Goal: Check status: Check status

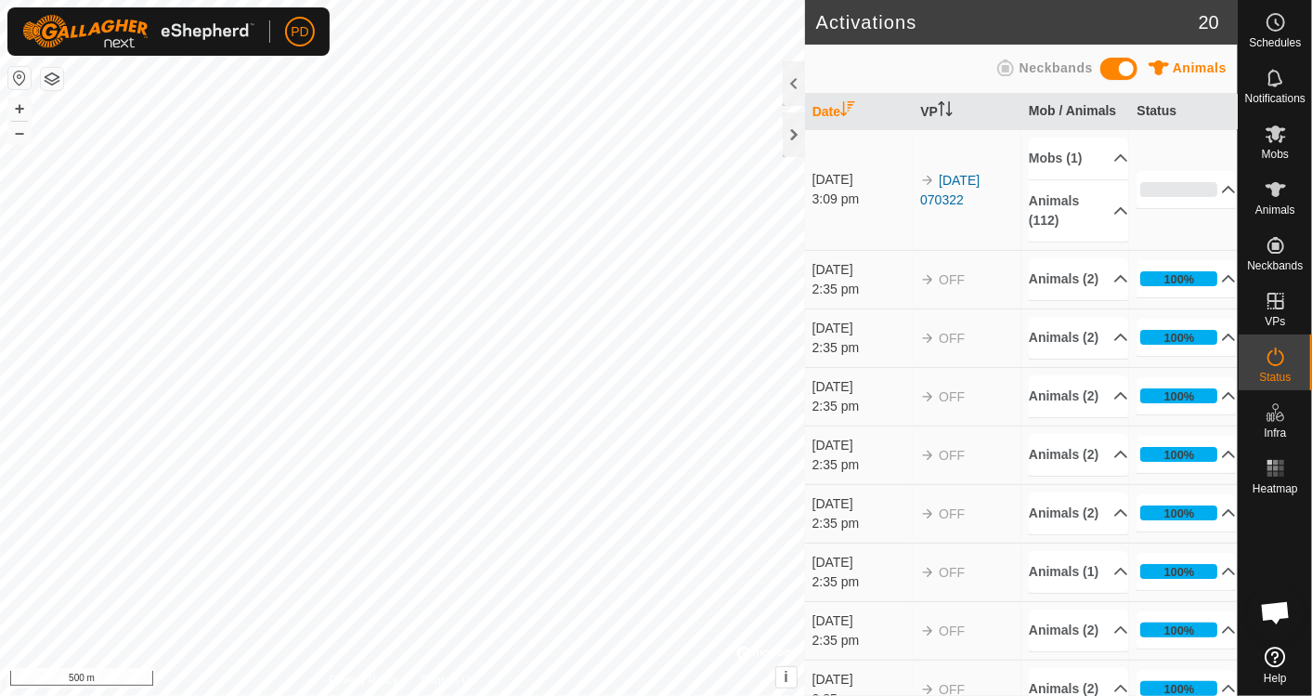
scroll to position [957, 0]
click at [939, 521] on span "OFF" at bounding box center [952, 513] width 26 height 15
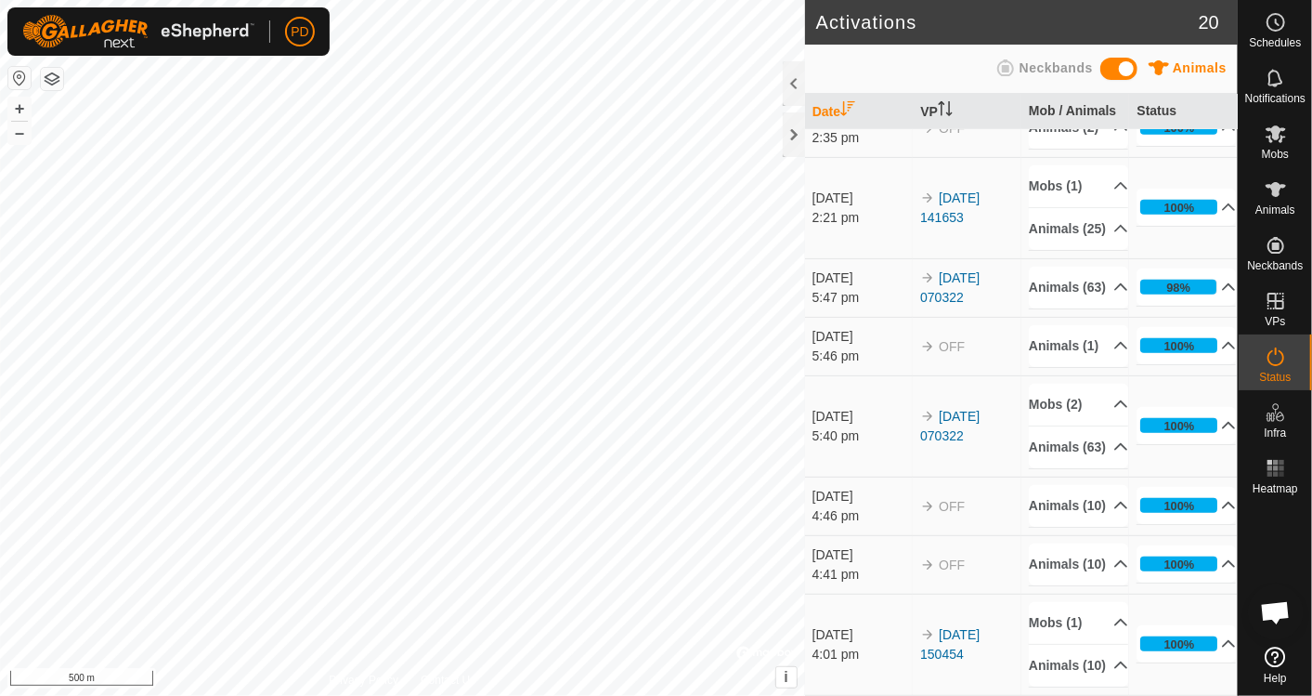
scroll to position [1153, 0]
click at [1279, 143] on icon at bounding box center [1276, 134] width 22 height 22
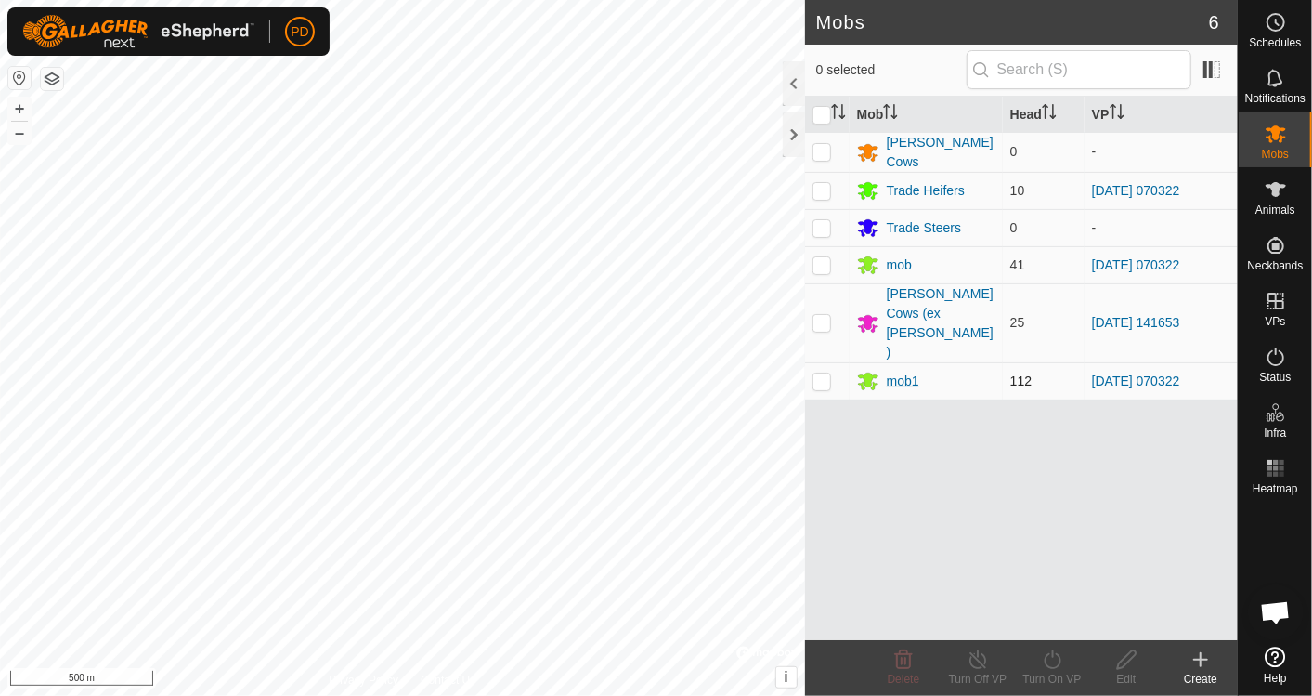
click at [902, 371] on div "mob1" at bounding box center [903, 381] width 33 height 20
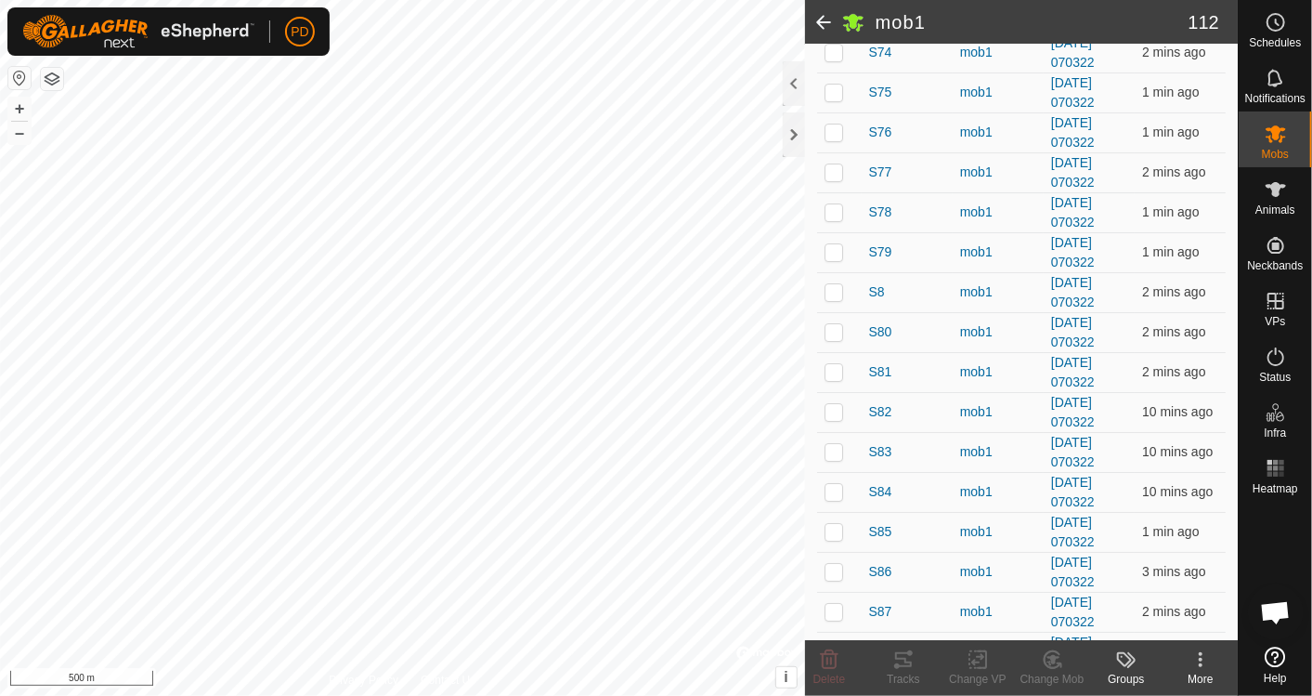
scroll to position [4125, 0]
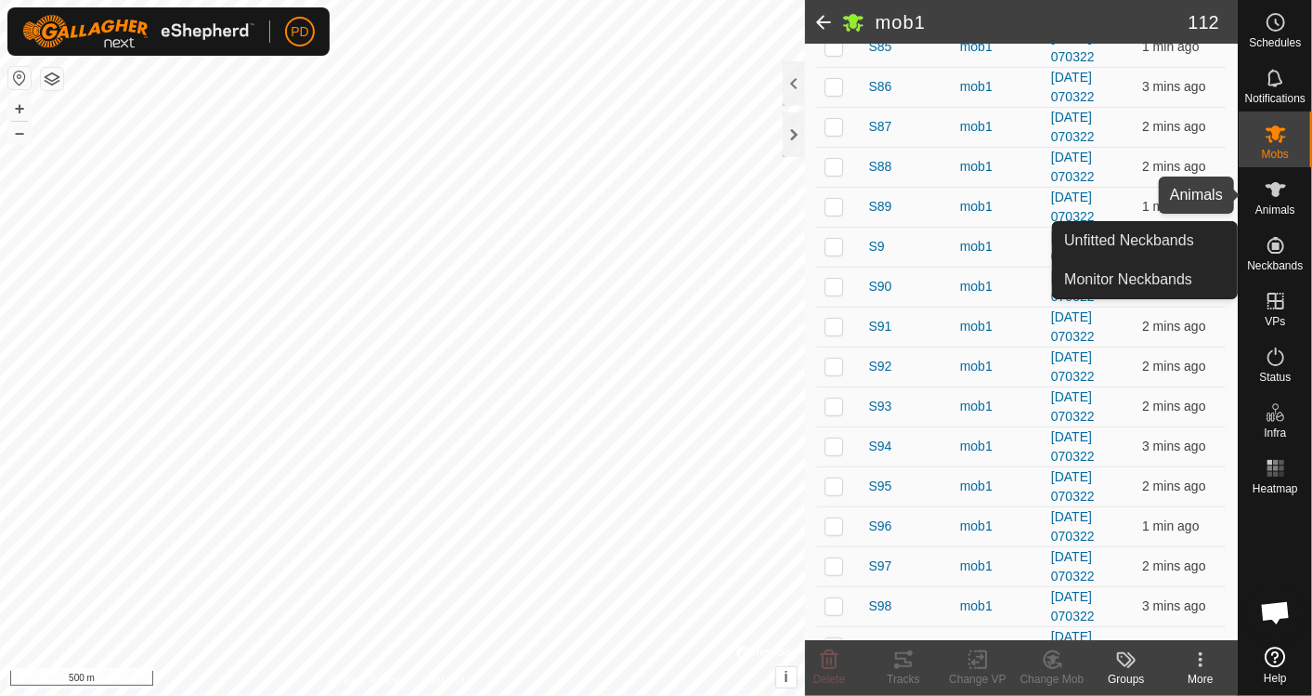
click at [1278, 195] on icon at bounding box center [1276, 189] width 20 height 15
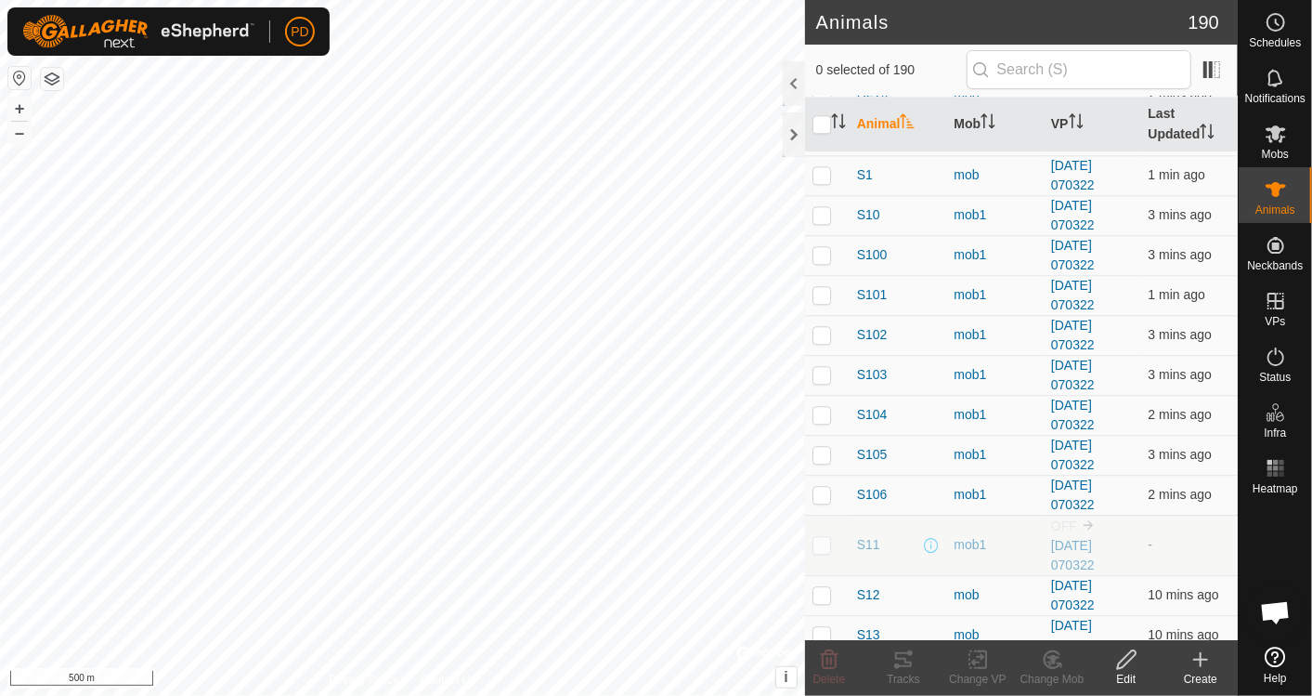
scroll to position [6029, 0]
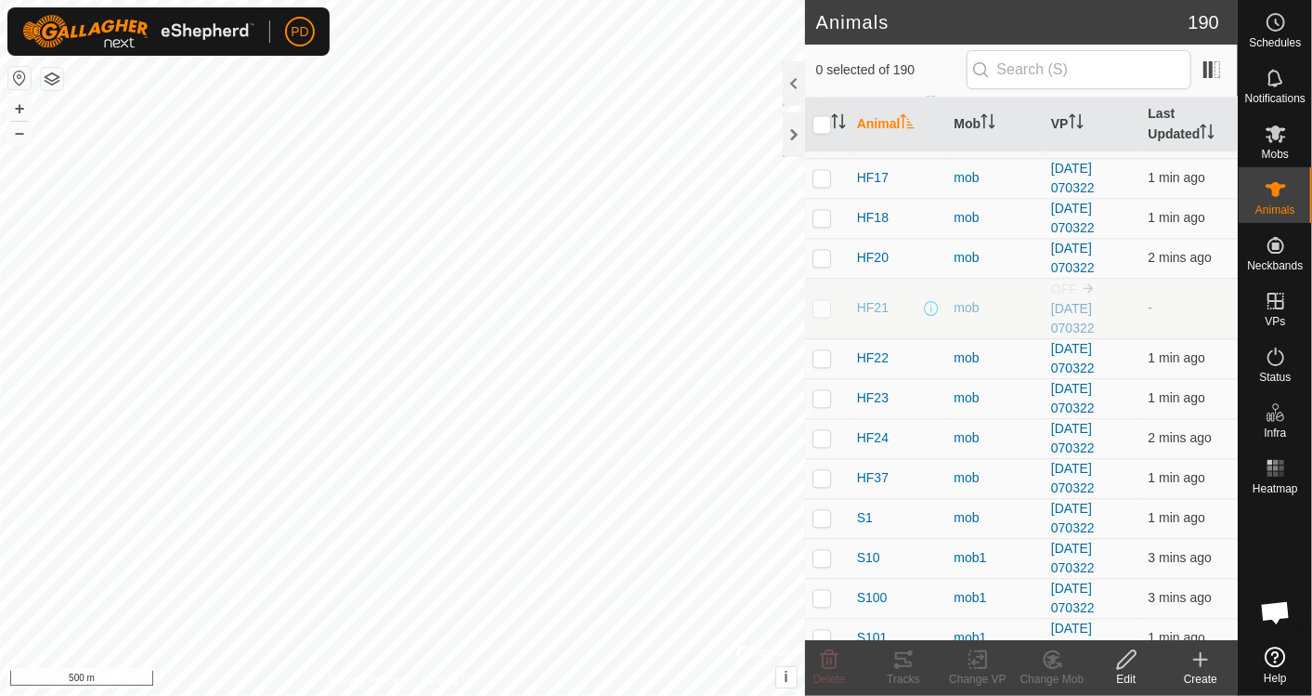
scroll to position [5686, 0]
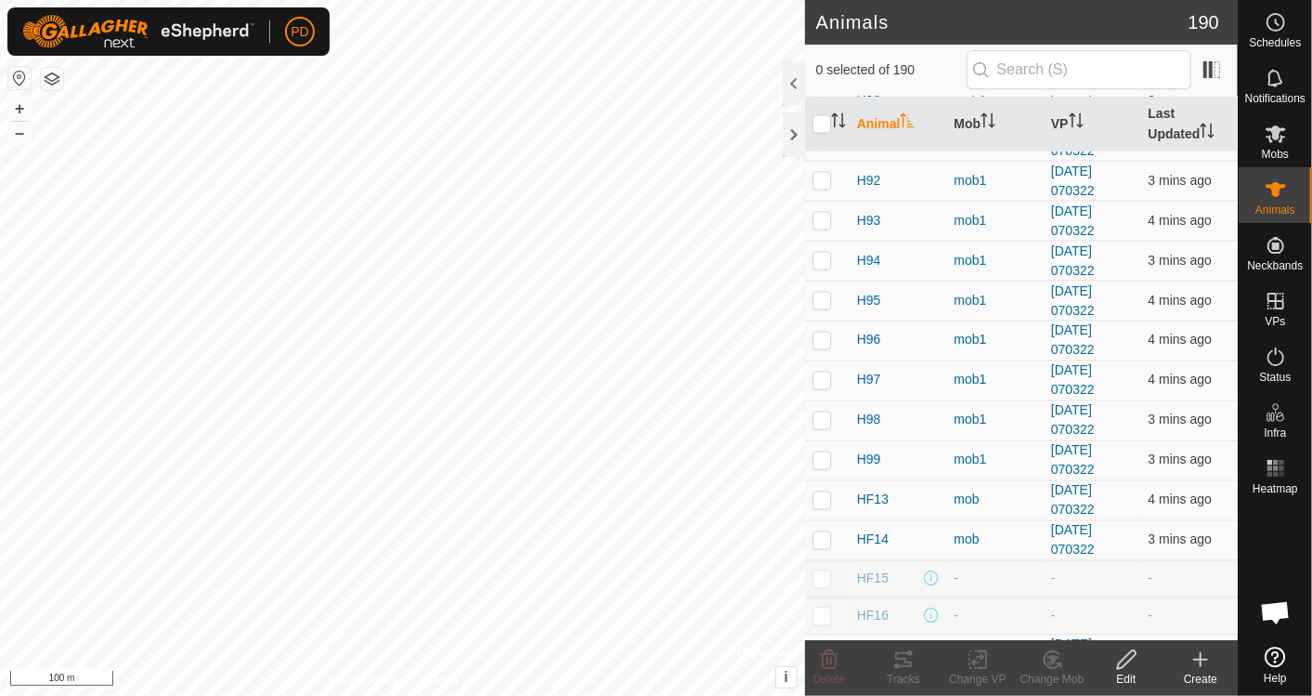
checkbox input "true"
click at [884, 113] on th "Animal" at bounding box center [899, 125] width 98 height 56
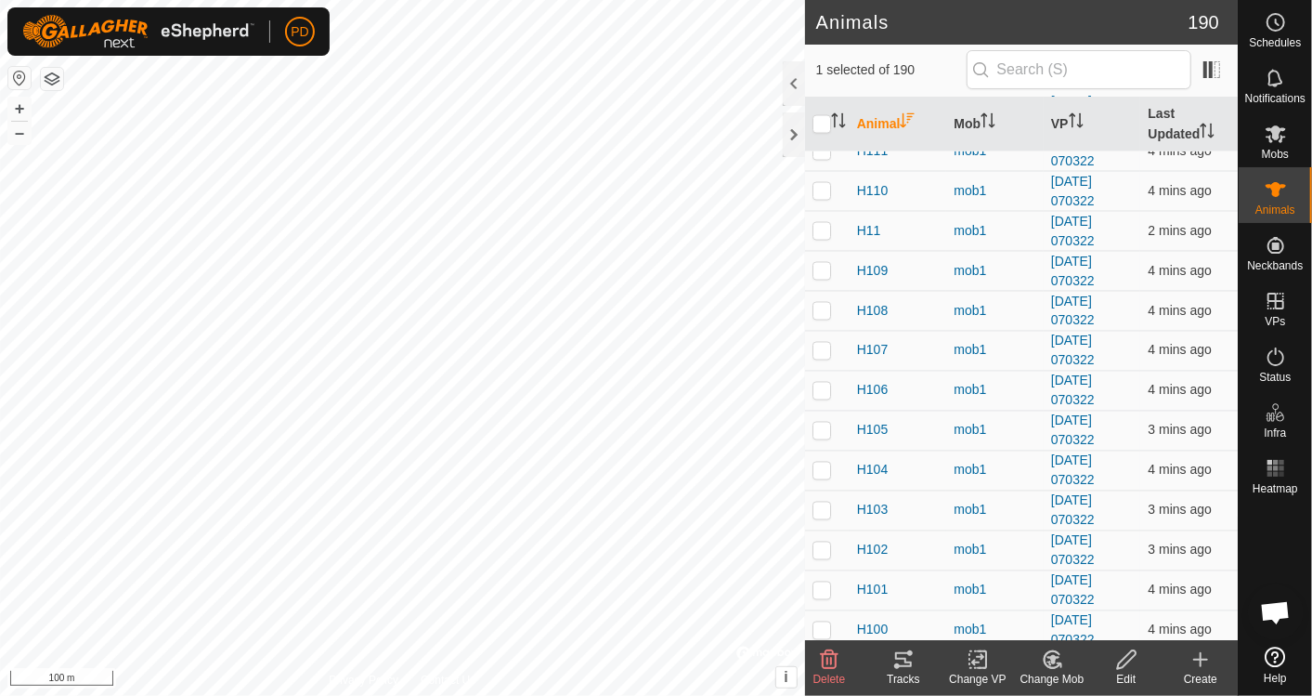
scroll to position [0, 0]
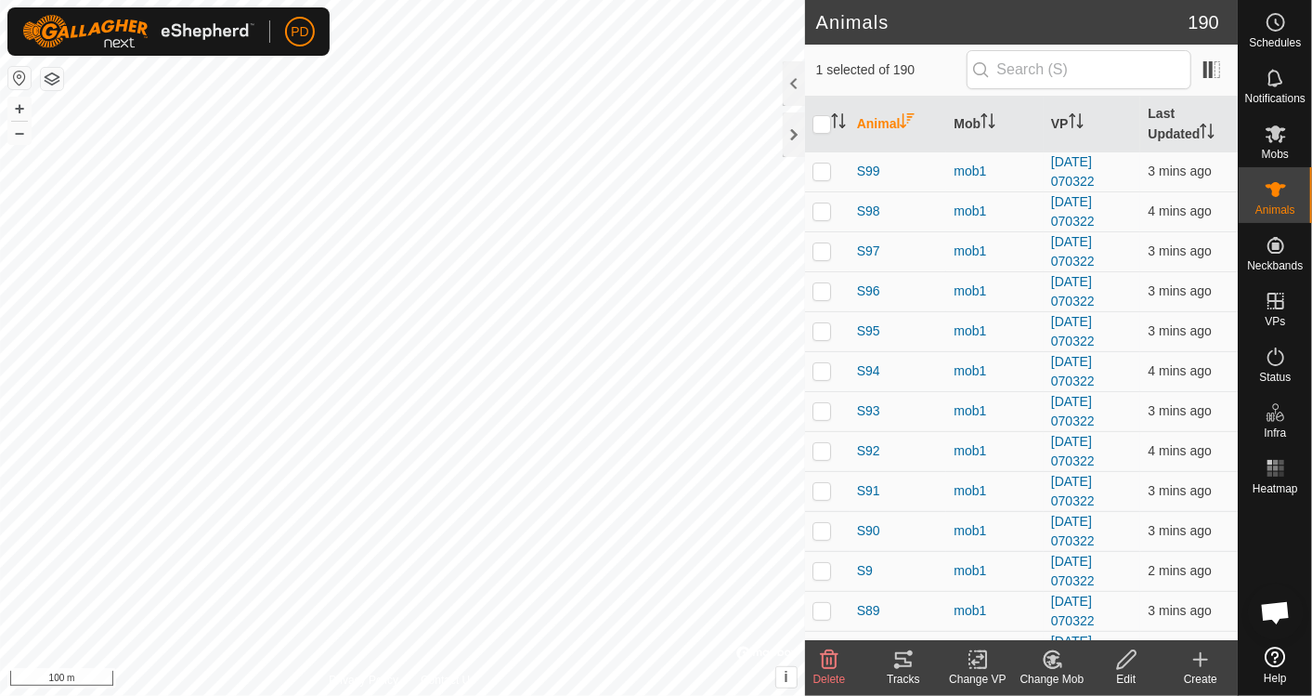
click at [884, 113] on th "Animal" at bounding box center [899, 125] width 98 height 56
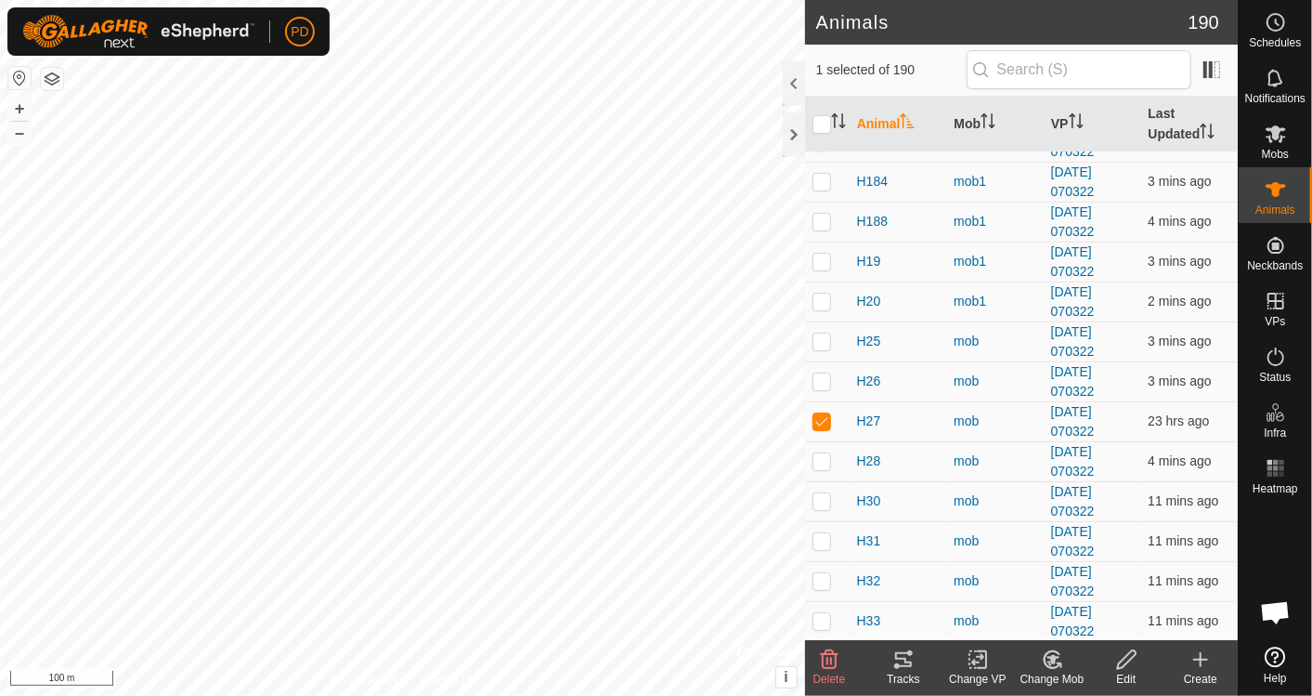
scroll to position [3332, 0]
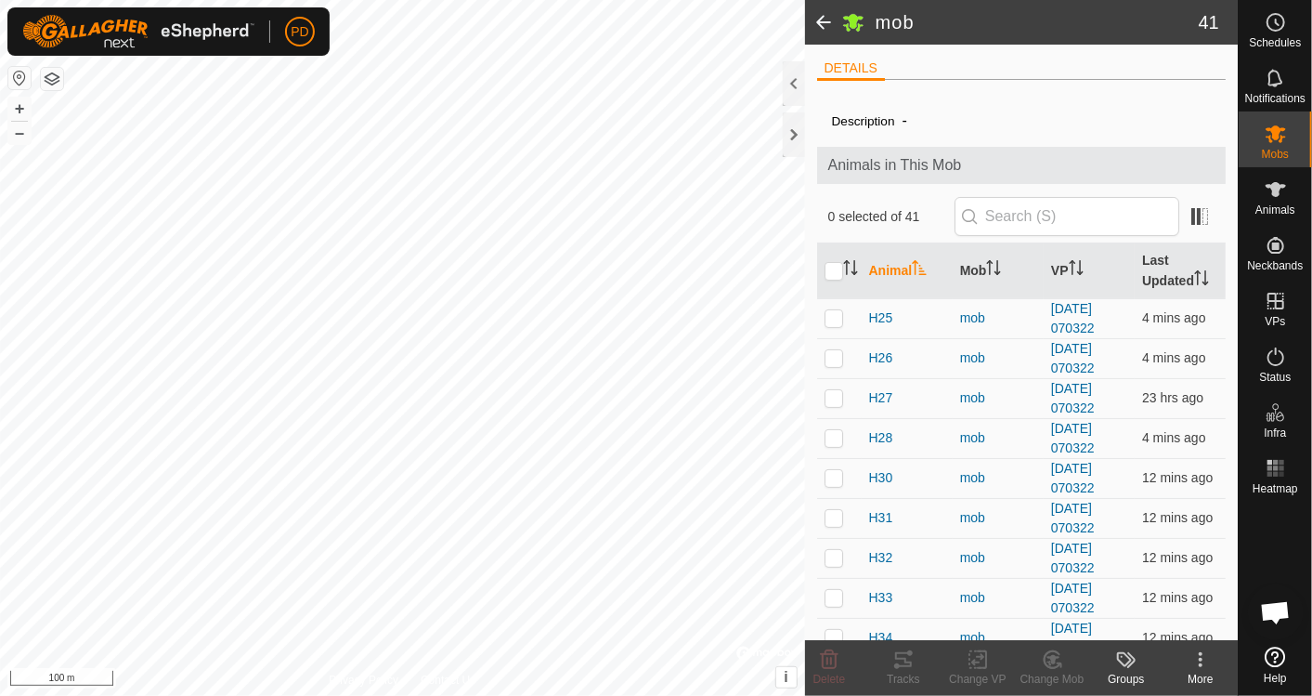
click at [820, 19] on span at bounding box center [823, 22] width 37 height 45
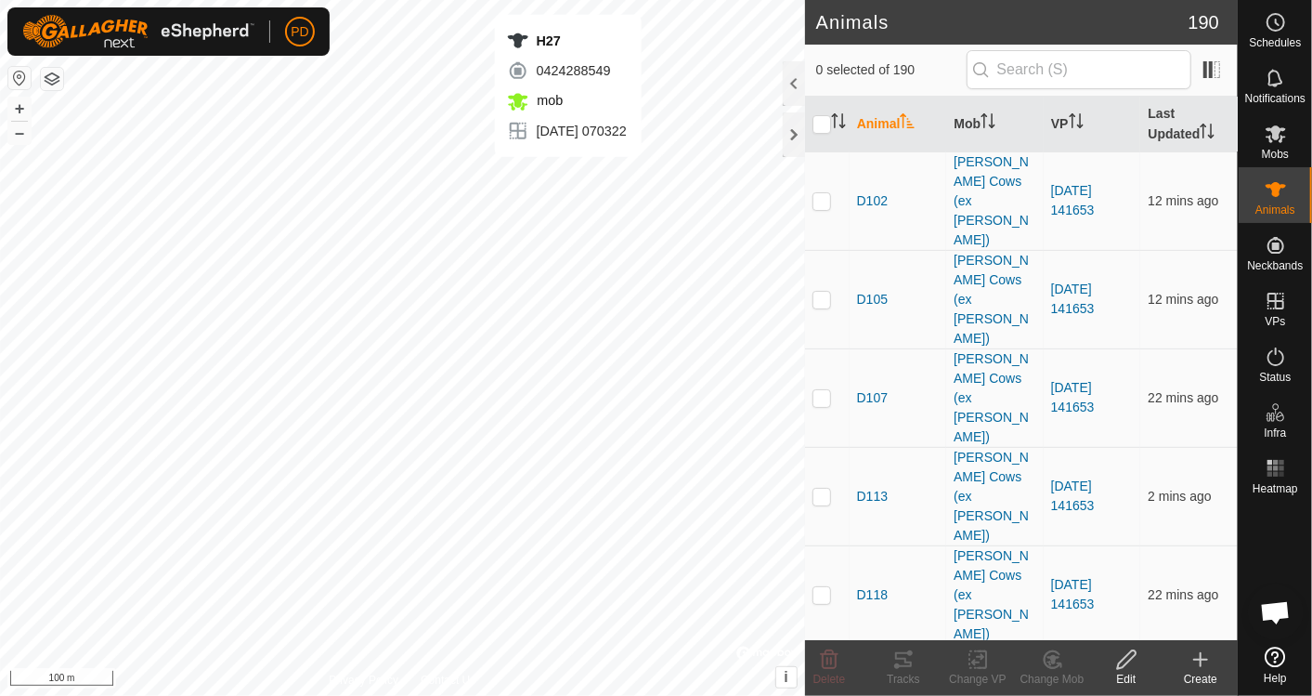
checkbox input "true"
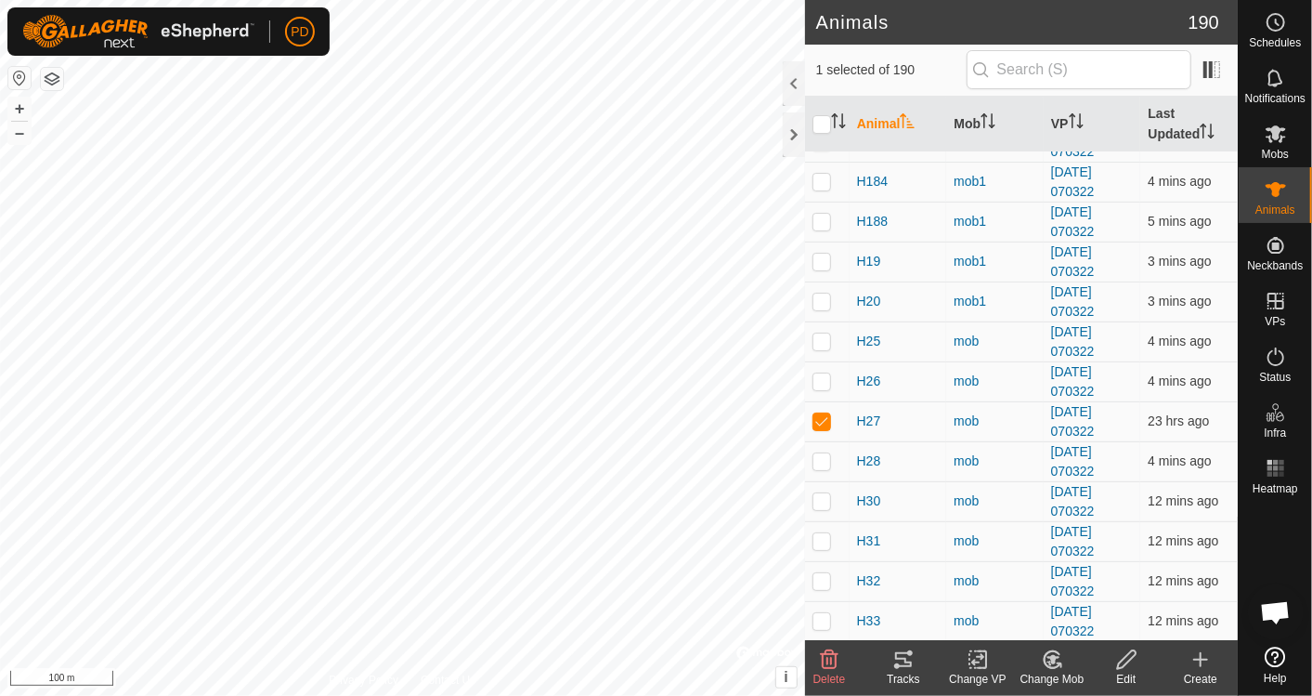
scroll to position [3332, 0]
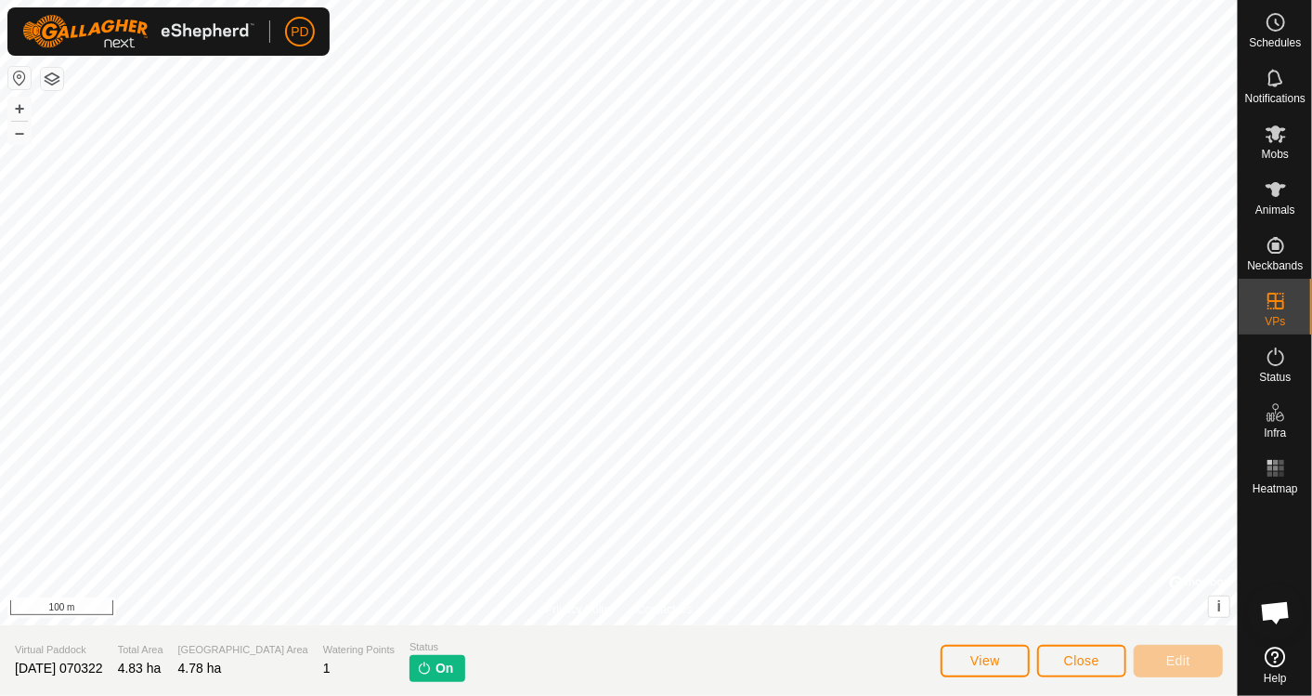
scroll to position [957, 0]
